Goal: Task Accomplishment & Management: Use online tool/utility

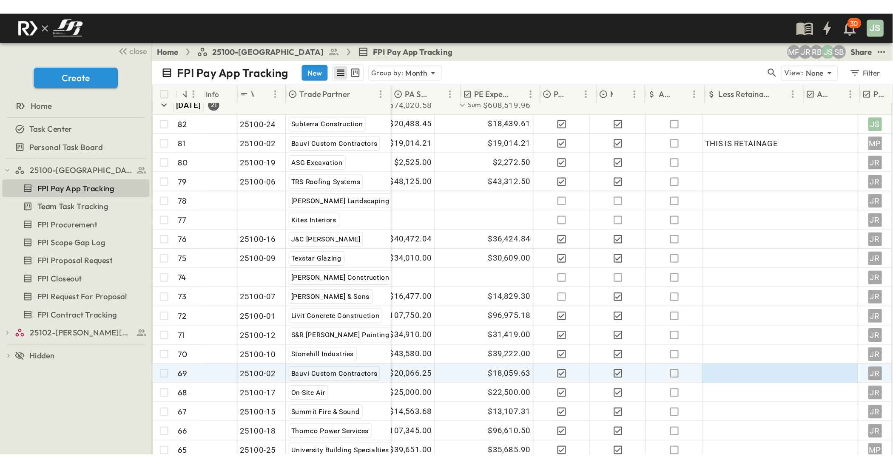
scroll to position [93, 0]
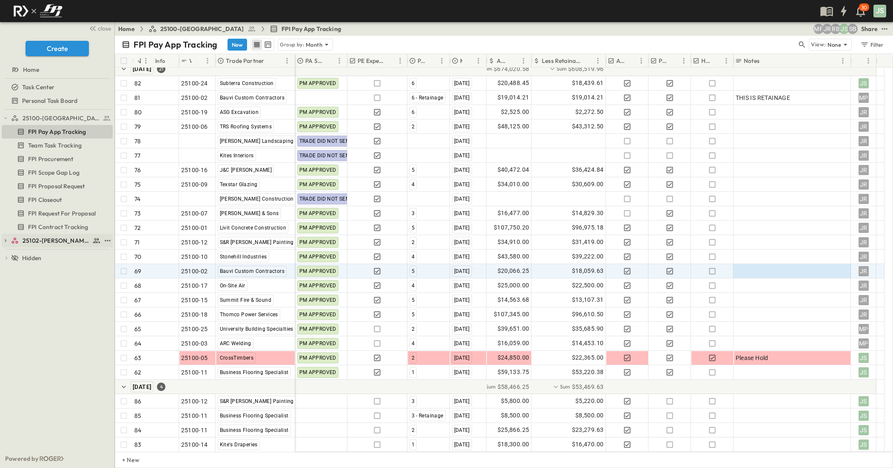
click at [22, 241] on div "25102-[PERSON_NAME][DEMOGRAPHIC_DATA][GEOGRAPHIC_DATA]" at bounding box center [56, 240] width 90 height 9
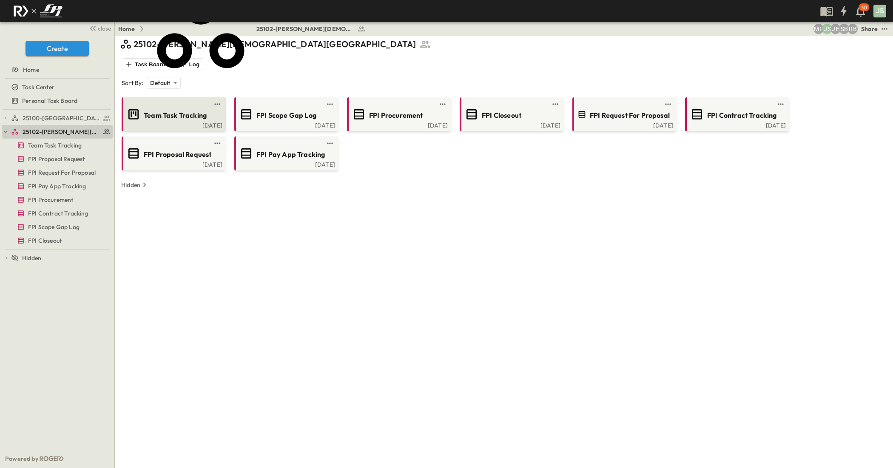
click at [158, 118] on span "Team Task Tracking" at bounding box center [175, 116] width 63 height 10
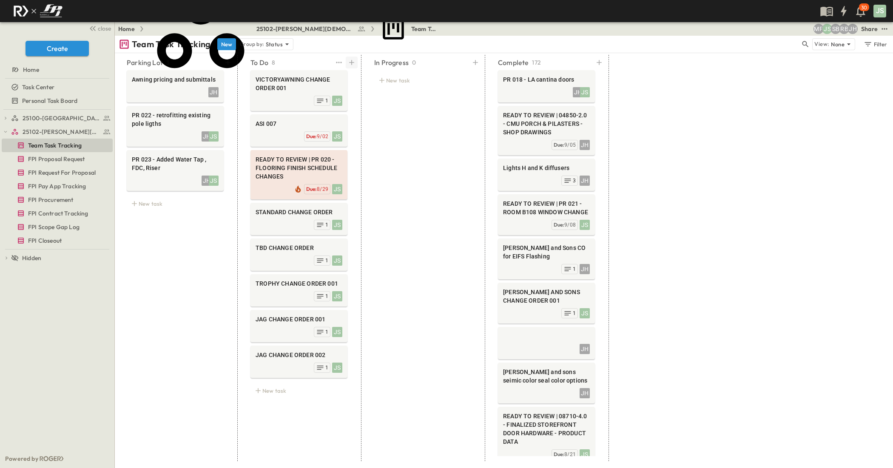
click at [351, 66] on icon at bounding box center [351, 62] width 9 height 9
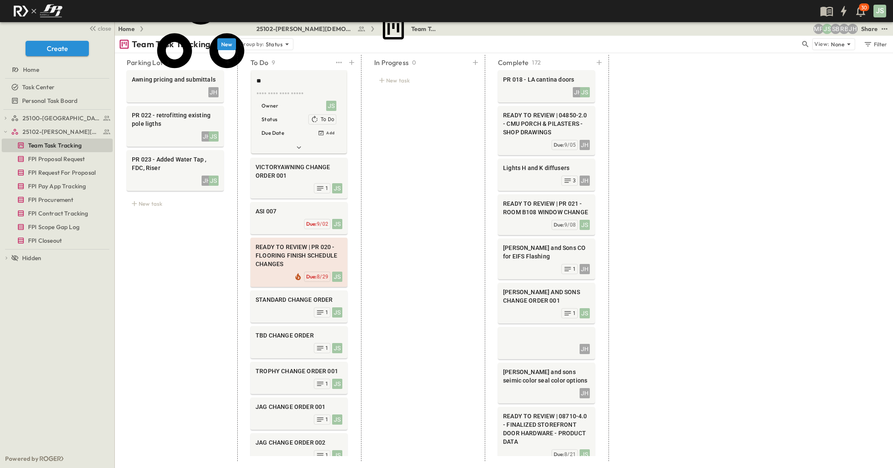
type textarea "*"
type textarea "**********"
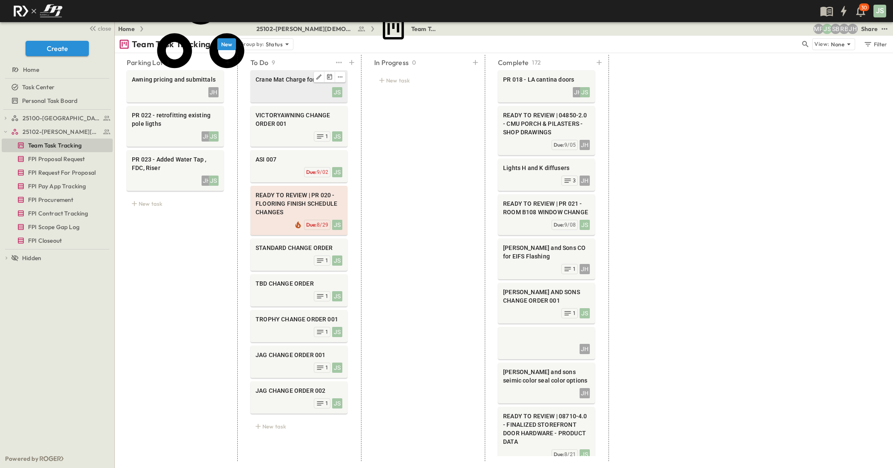
click at [275, 88] on div "JS" at bounding box center [298, 91] width 87 height 12
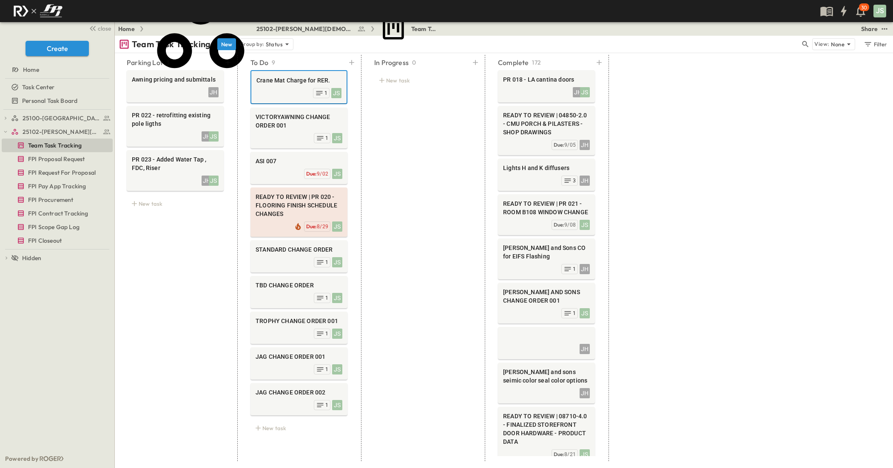
click at [680, 111] on icon at bounding box center [683, 108] width 6 height 6
click at [658, 142] on span "[PERSON_NAME]" at bounding box center [663, 146] width 42 height 8
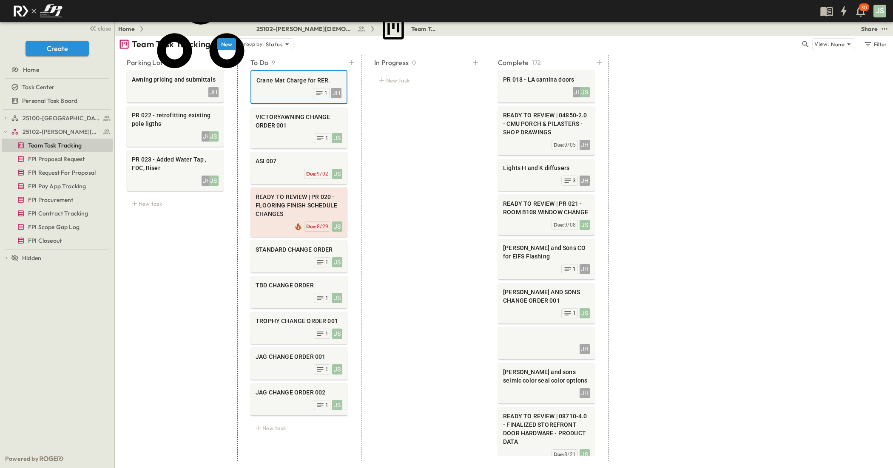
click at [432, 196] on div "In Progress 0 New task" at bounding box center [422, 258] width 117 height 406
